Goal: Transaction & Acquisition: Book appointment/travel/reservation

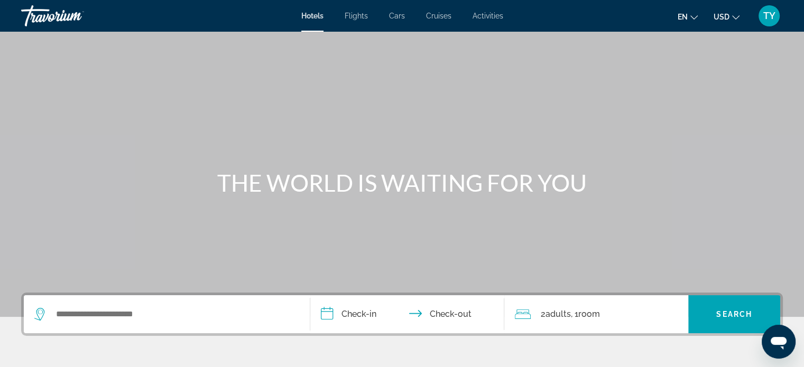
click at [399, 14] on span "Cars" at bounding box center [397, 16] width 16 height 8
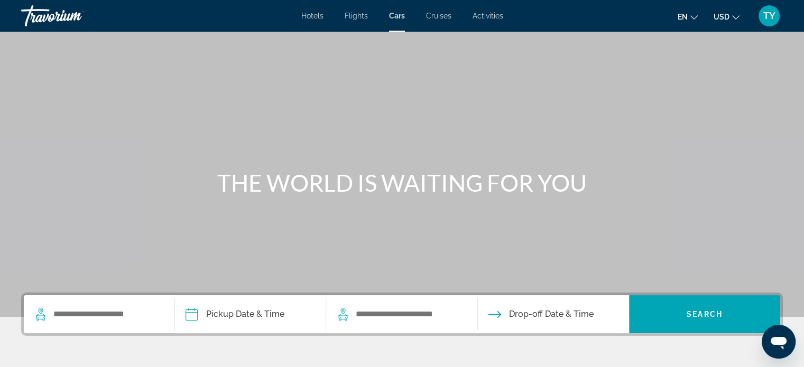
click at [692, 16] on icon "Change language" at bounding box center [693, 17] width 7 height 7
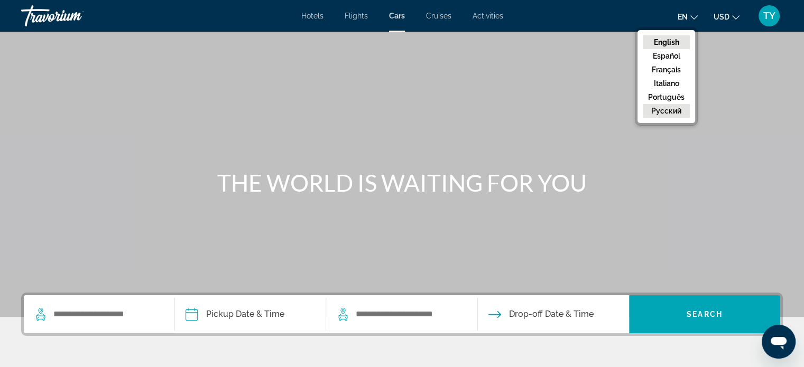
click at [670, 114] on button "русский" at bounding box center [665, 111] width 47 height 14
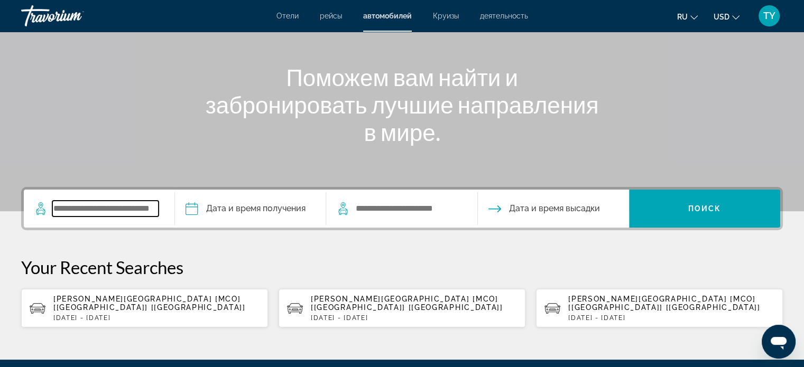
click at [101, 211] on input "Search widget" at bounding box center [105, 209] width 106 height 16
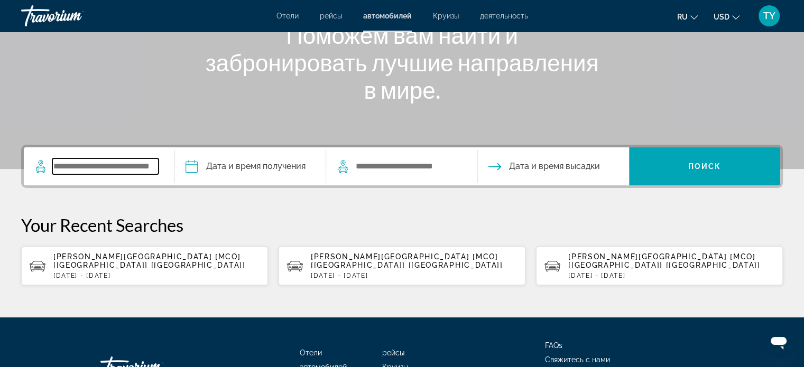
scroll to position [218, 0]
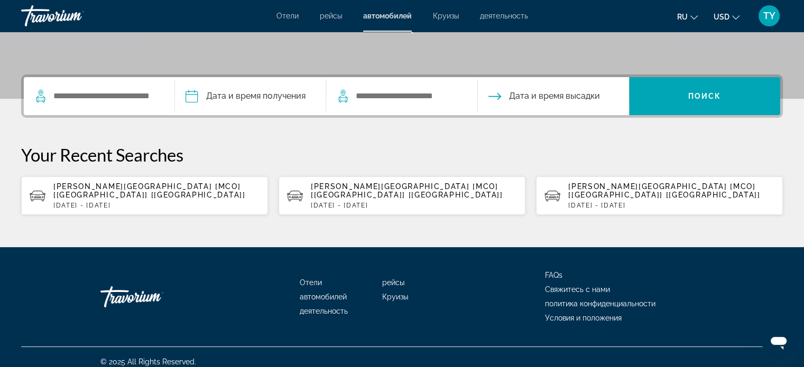
click at [135, 182] on span "[PERSON_NAME][GEOGRAPHIC_DATA] [MCO] [[GEOGRAPHIC_DATA]] [[GEOGRAPHIC_DATA]]" at bounding box center [149, 190] width 192 height 17
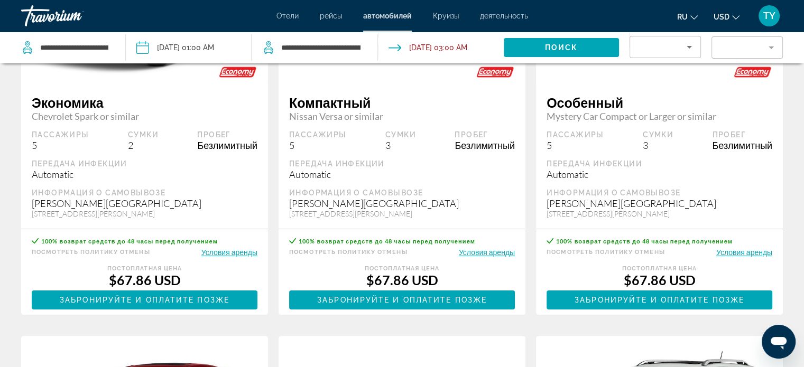
scroll to position [106, 0]
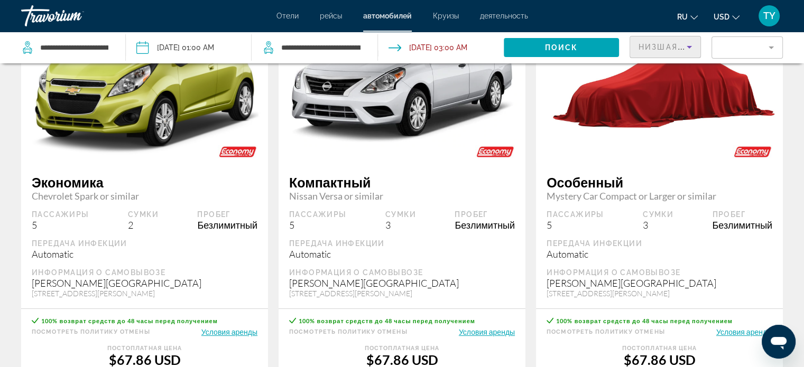
click at [689, 48] on icon "Sort by" at bounding box center [688, 47] width 5 height 3
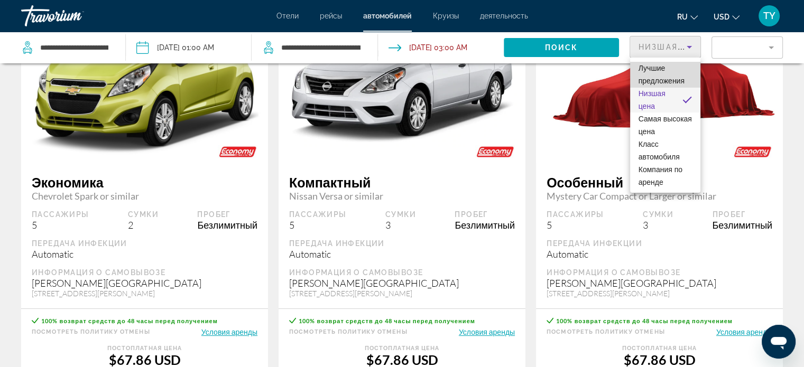
click at [669, 76] on span "Лучшие предложения" at bounding box center [664, 74] width 53 height 25
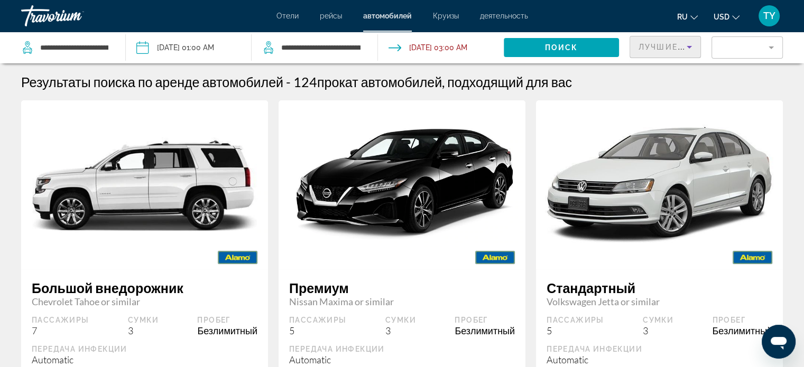
click at [684, 46] on icon "Sort by" at bounding box center [689, 47] width 13 height 13
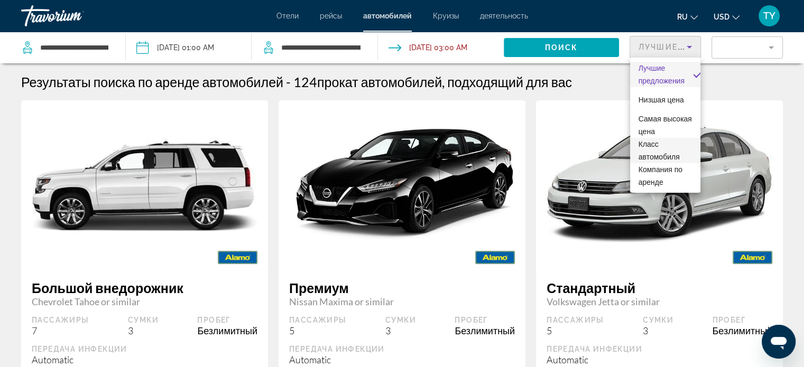
click at [665, 146] on span "Класс автомобиля" at bounding box center [664, 150] width 53 height 25
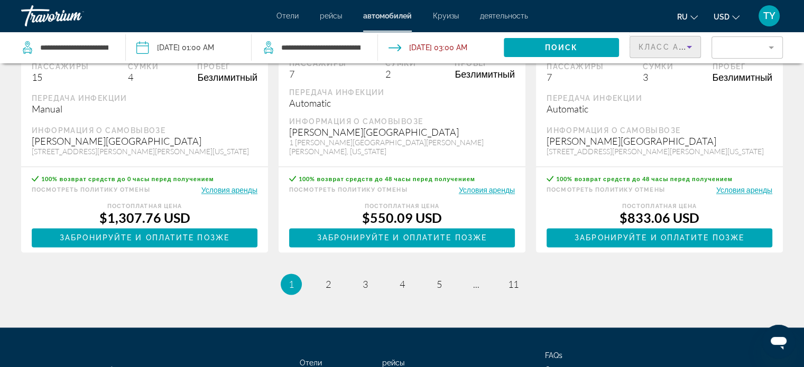
scroll to position [1549, 0]
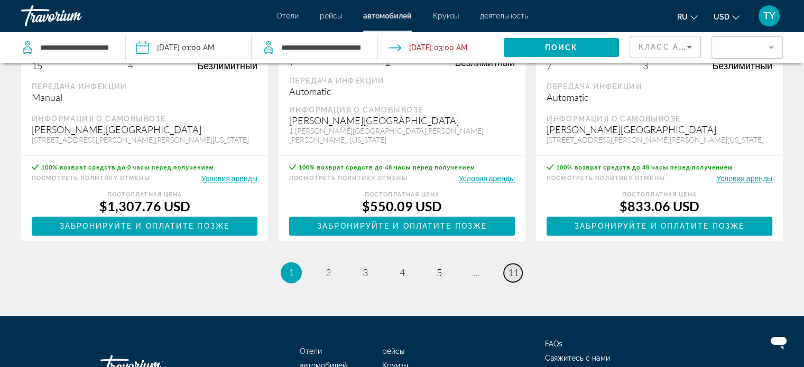
click at [516, 275] on span "11" at bounding box center [513, 273] width 11 height 12
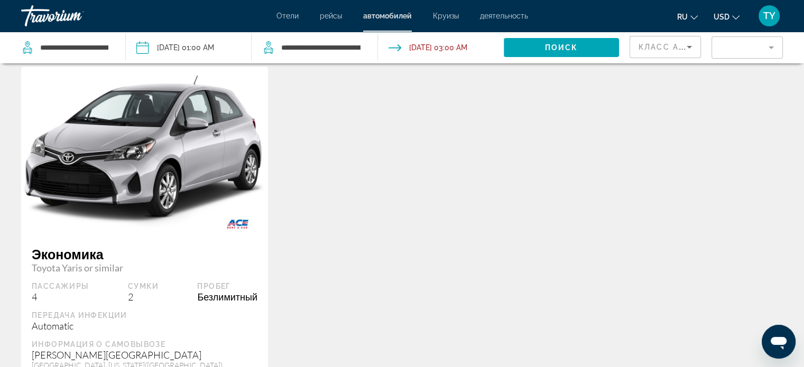
scroll to position [440, 0]
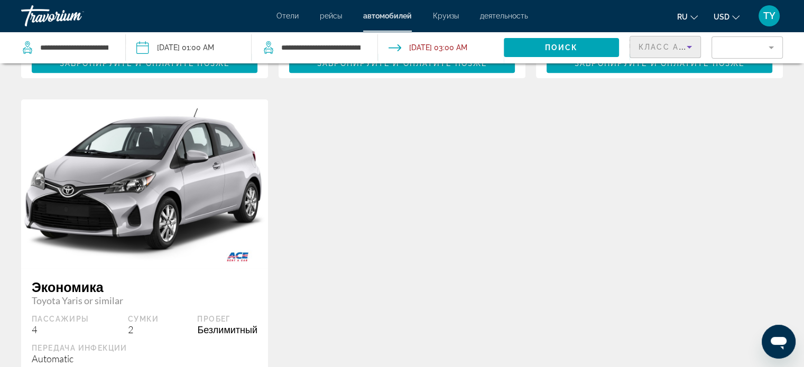
click at [684, 42] on icon "Sort by" at bounding box center [689, 47] width 13 height 13
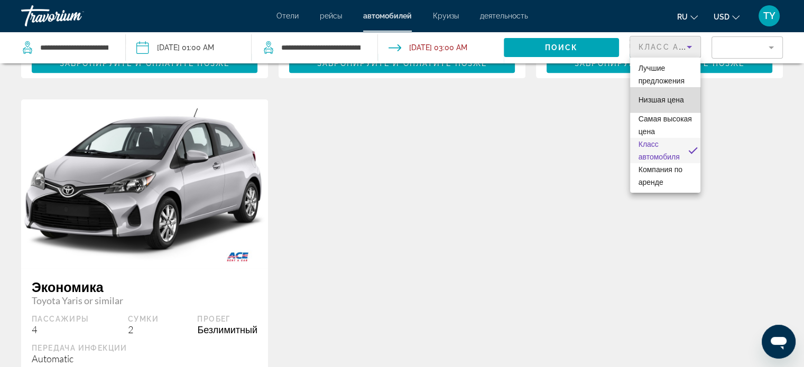
click at [666, 101] on span "Низшая цена" at bounding box center [660, 100] width 45 height 8
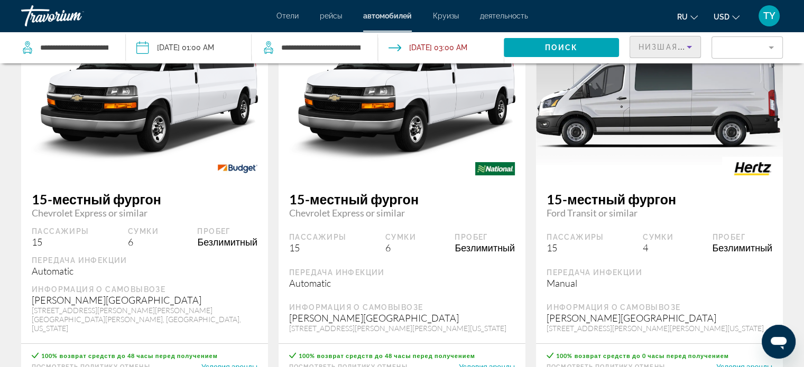
scroll to position [141, 0]
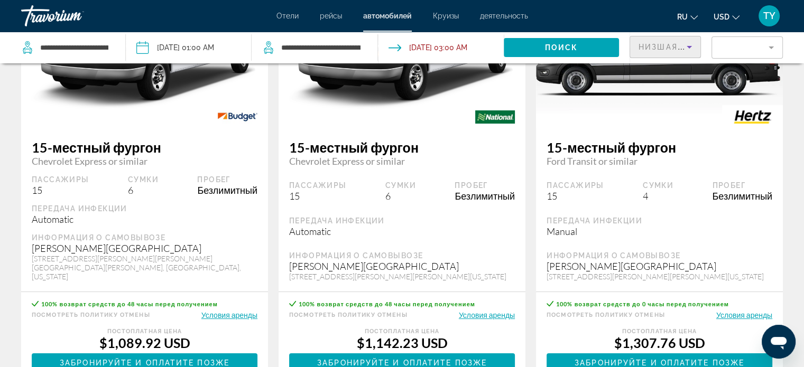
click at [751, 44] on mat-form-field "Filter" at bounding box center [746, 47] width 71 height 22
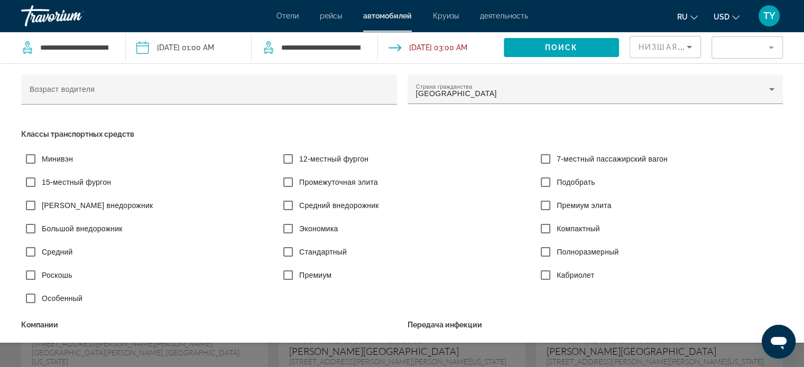
scroll to position [35, 0]
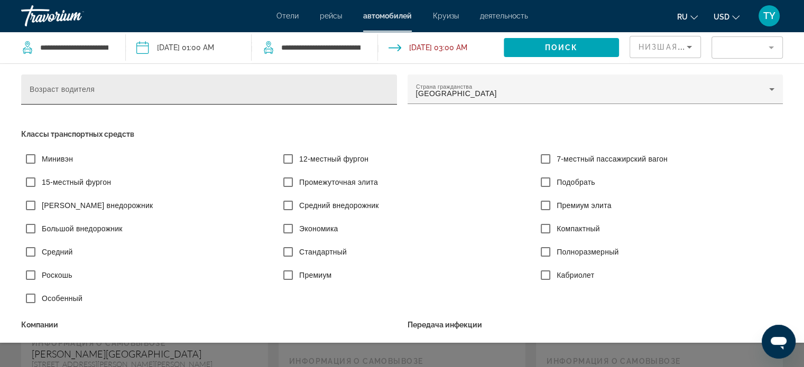
click at [219, 97] on input "Возраст водителя" at bounding box center [209, 94] width 359 height 13
click at [369, 97] on input "Возраст водителя" at bounding box center [209, 94] width 359 height 13
type input "**"
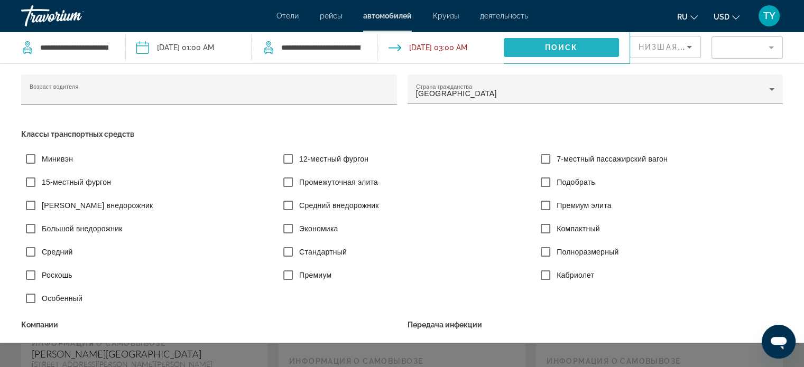
click at [578, 46] on span "Search widget" at bounding box center [560, 47] width 115 height 25
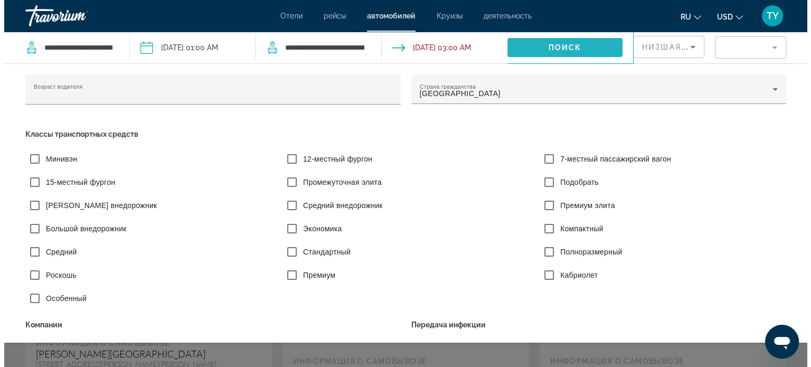
scroll to position [0, 0]
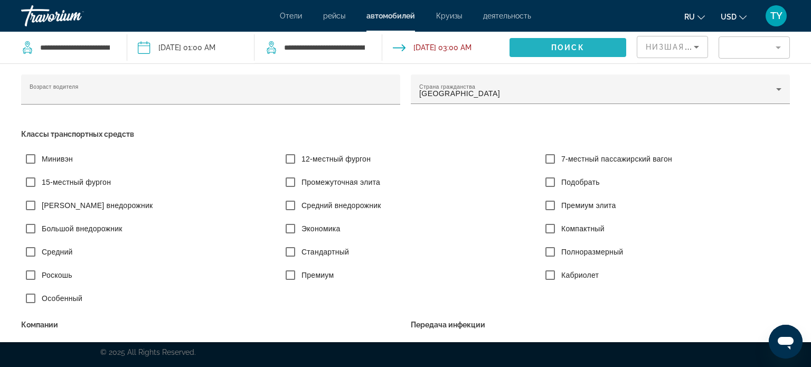
click at [553, 44] on span "Поиск" at bounding box center [568, 47] width 33 height 8
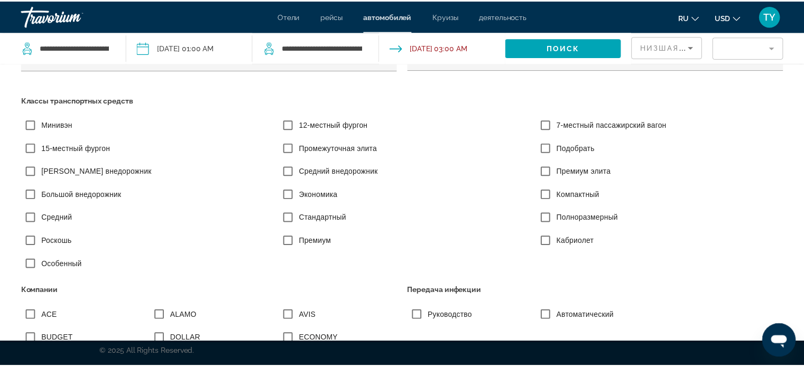
scroll to position [106, 0]
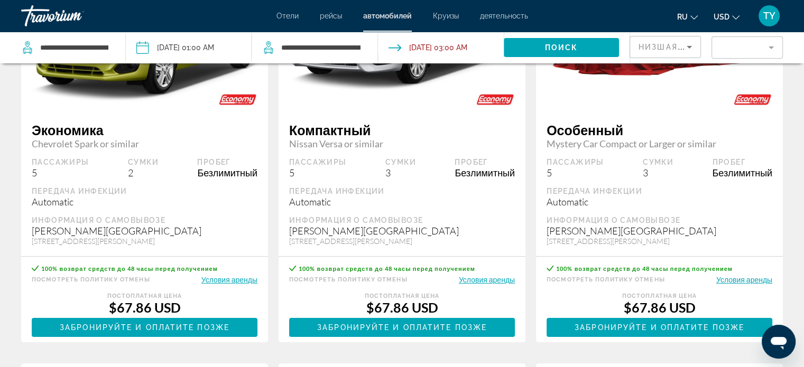
scroll to position [158, 0]
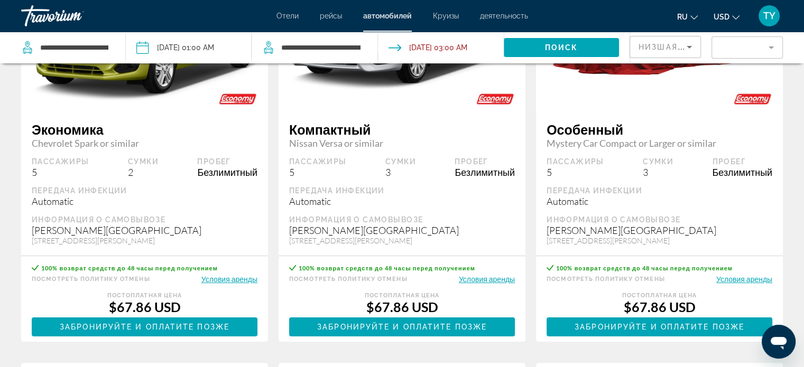
click at [485, 277] on button "Условия аренды" at bounding box center [487, 279] width 56 height 10
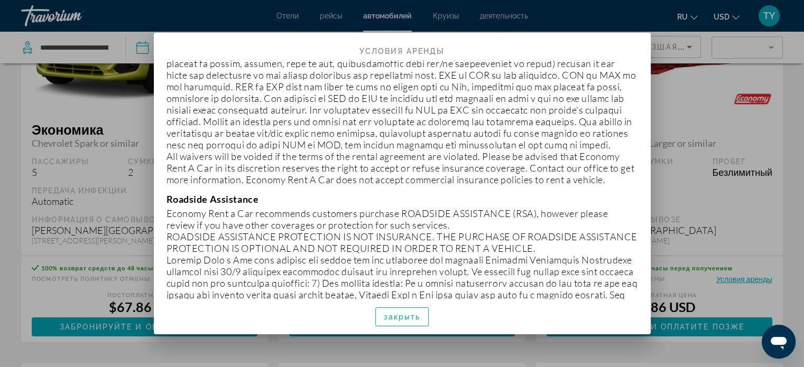
scroll to position [3398, 0]
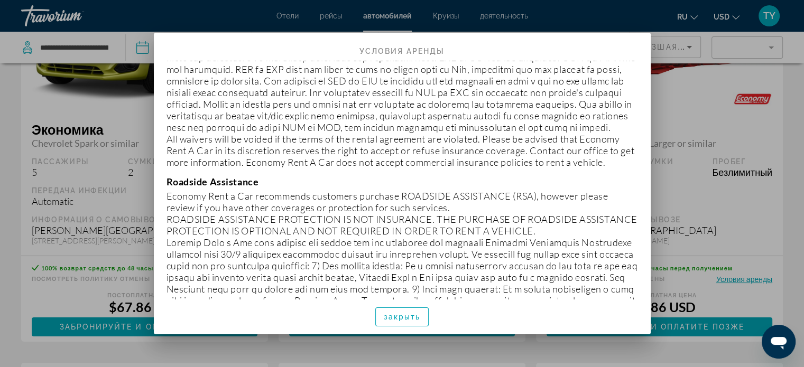
click at [479, 237] on p "ROADSIDE ASSISTANCE PROTECTION IS NOT INSURANCE. THE PURCHASE OF ROADSIDE ASSIS…" at bounding box center [401, 224] width 471 height 23
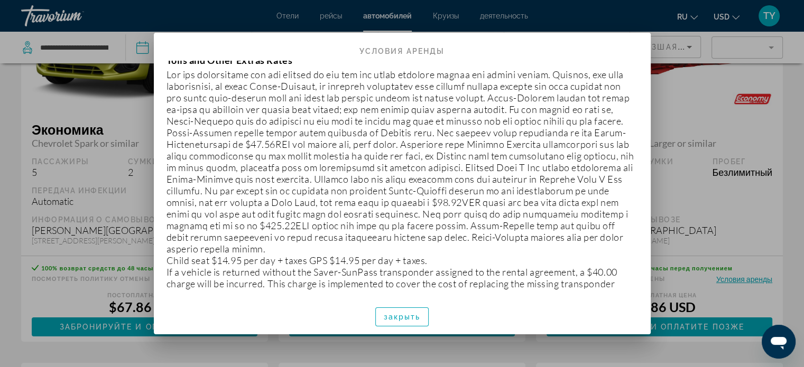
scroll to position [4085, 0]
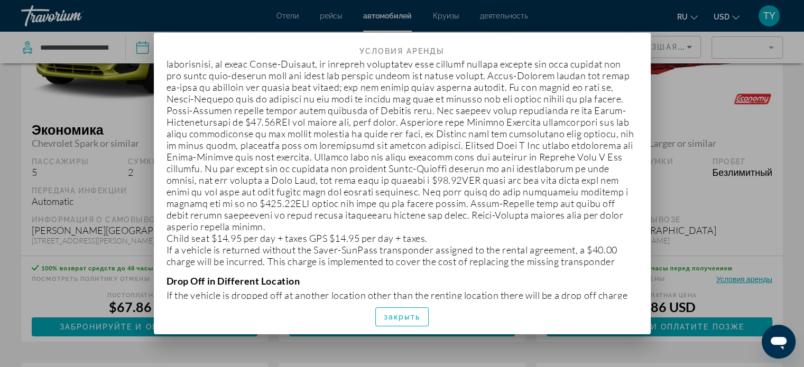
click at [494, 232] on p at bounding box center [401, 139] width 471 height 186
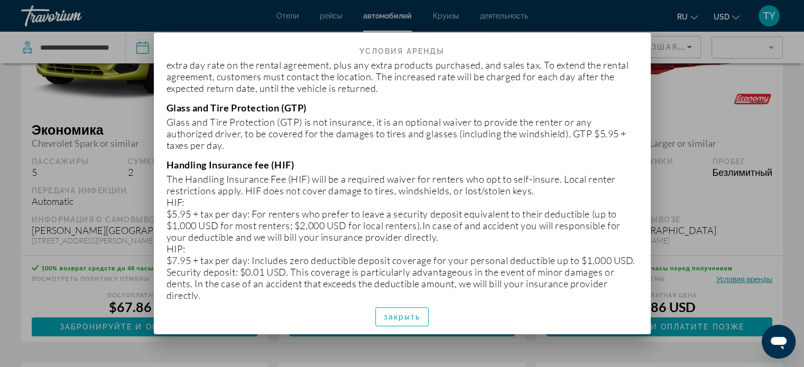
scroll to position [5300, 0]
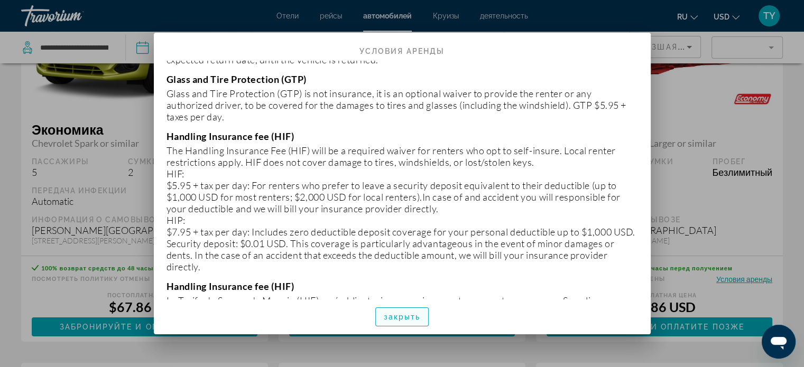
click at [405, 314] on span "закрыть" at bounding box center [402, 317] width 37 height 8
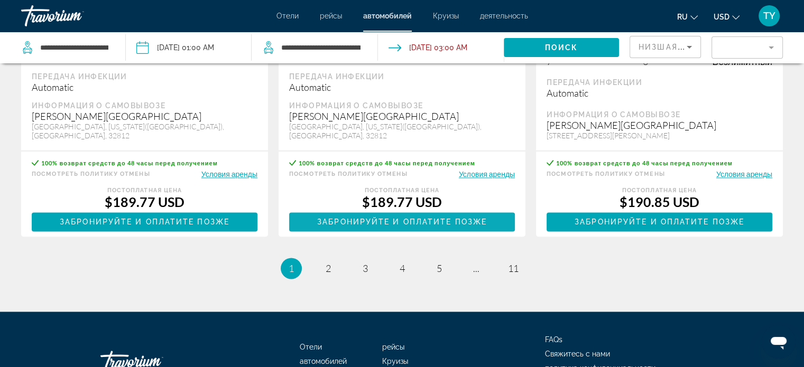
scroll to position [1549, 0]
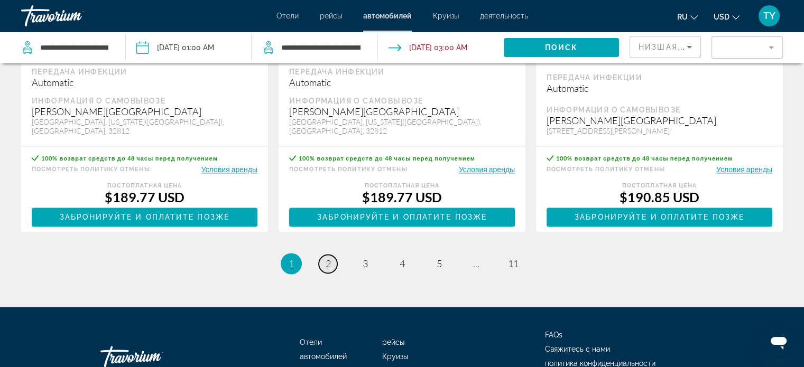
click at [328, 258] on span "2" at bounding box center [327, 264] width 5 height 12
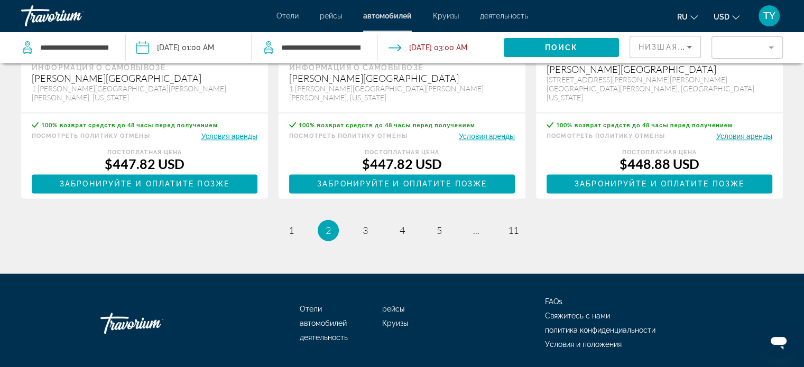
scroll to position [1620, 0]
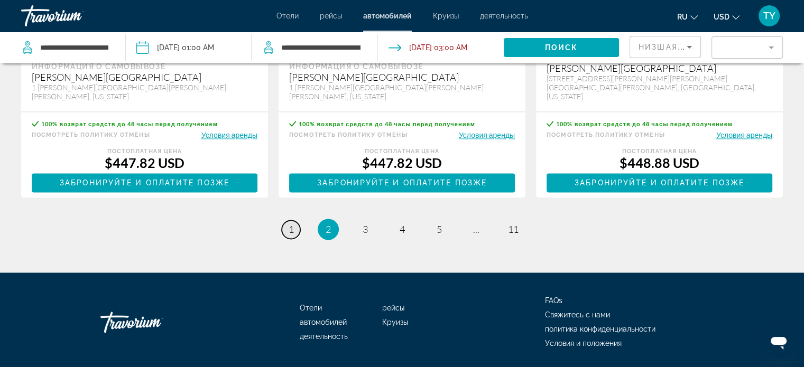
click at [288, 223] on span "1" at bounding box center [290, 229] width 5 height 12
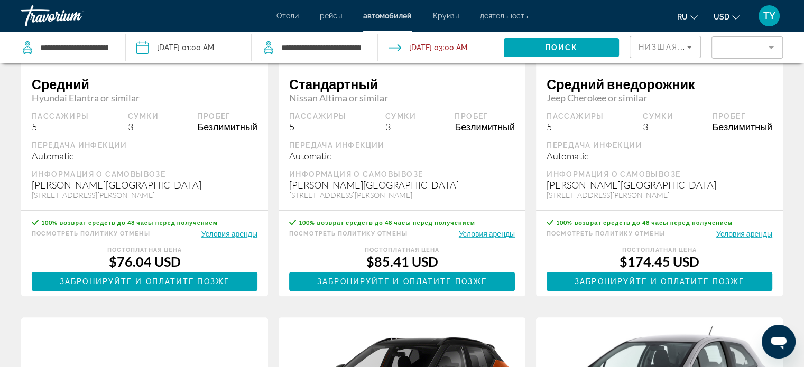
scroll to position [634, 0]
